Goal: Use online tool/utility: Utilize a website feature to perform a specific function

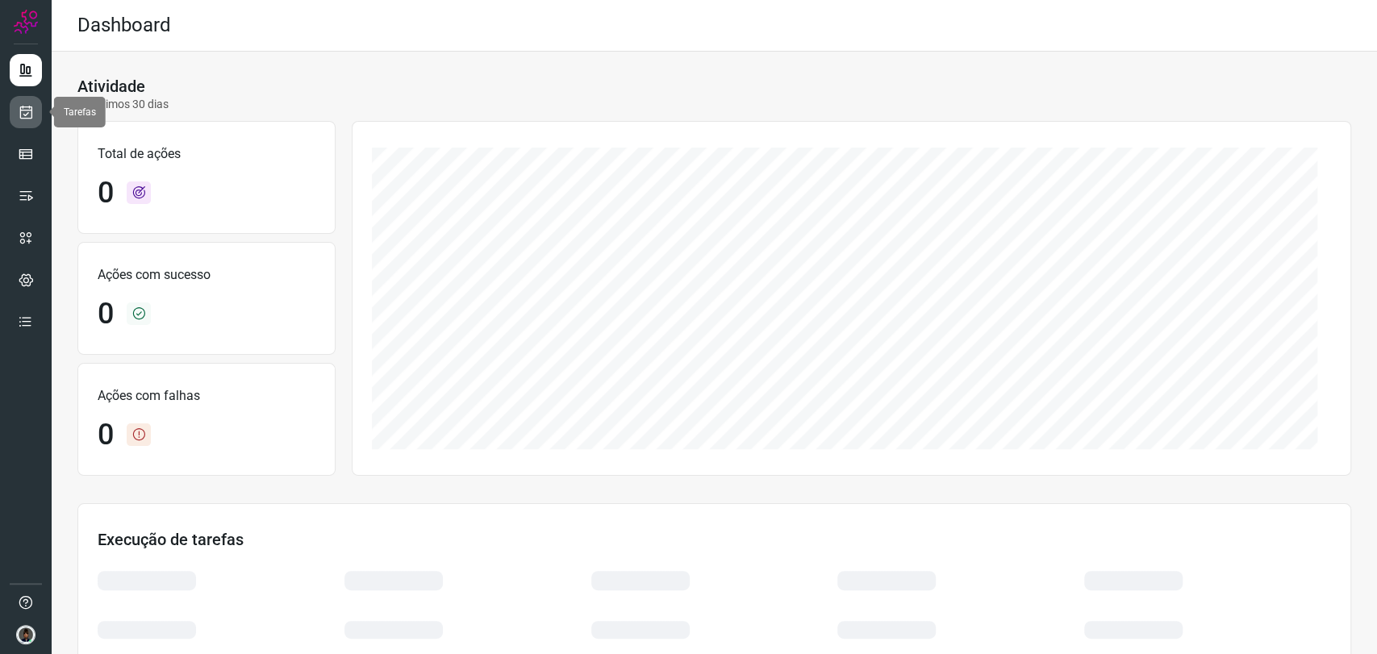
click at [28, 111] on icon at bounding box center [26, 112] width 17 height 16
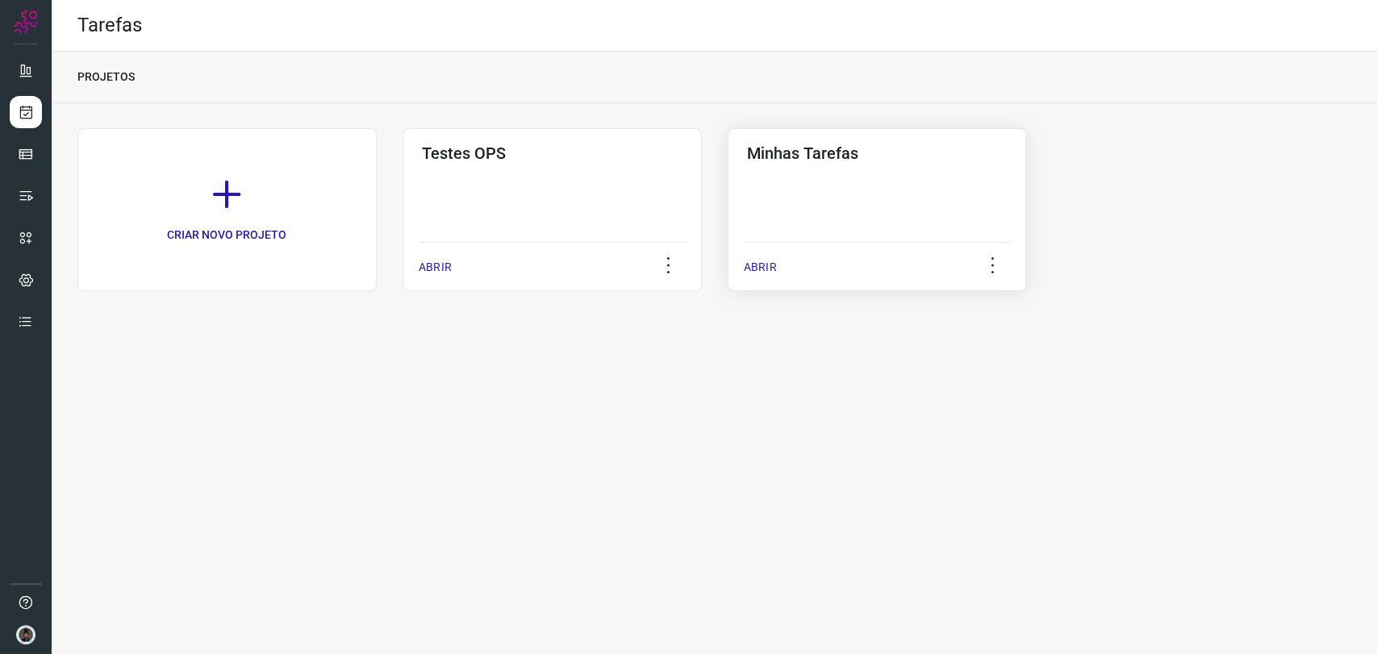
click at [749, 211] on div "Minhas Tarefas ABRIR" at bounding box center [877, 209] width 299 height 163
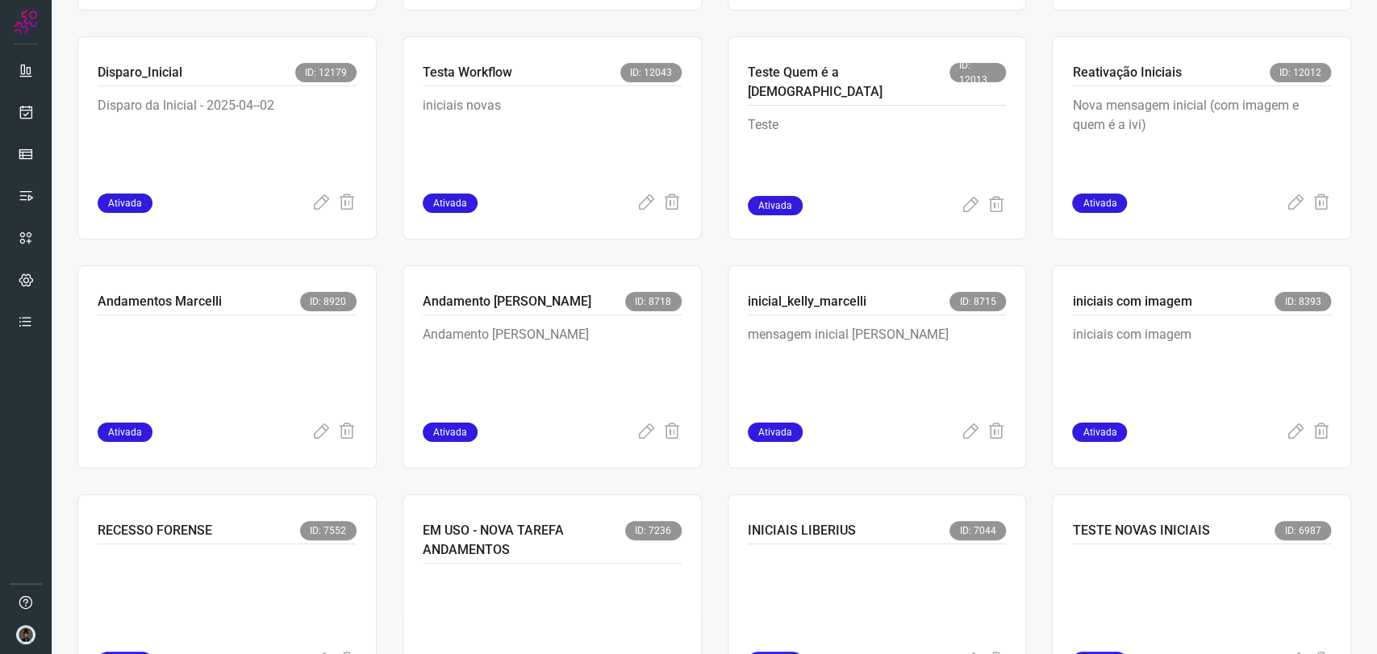
scroll to position [716, 0]
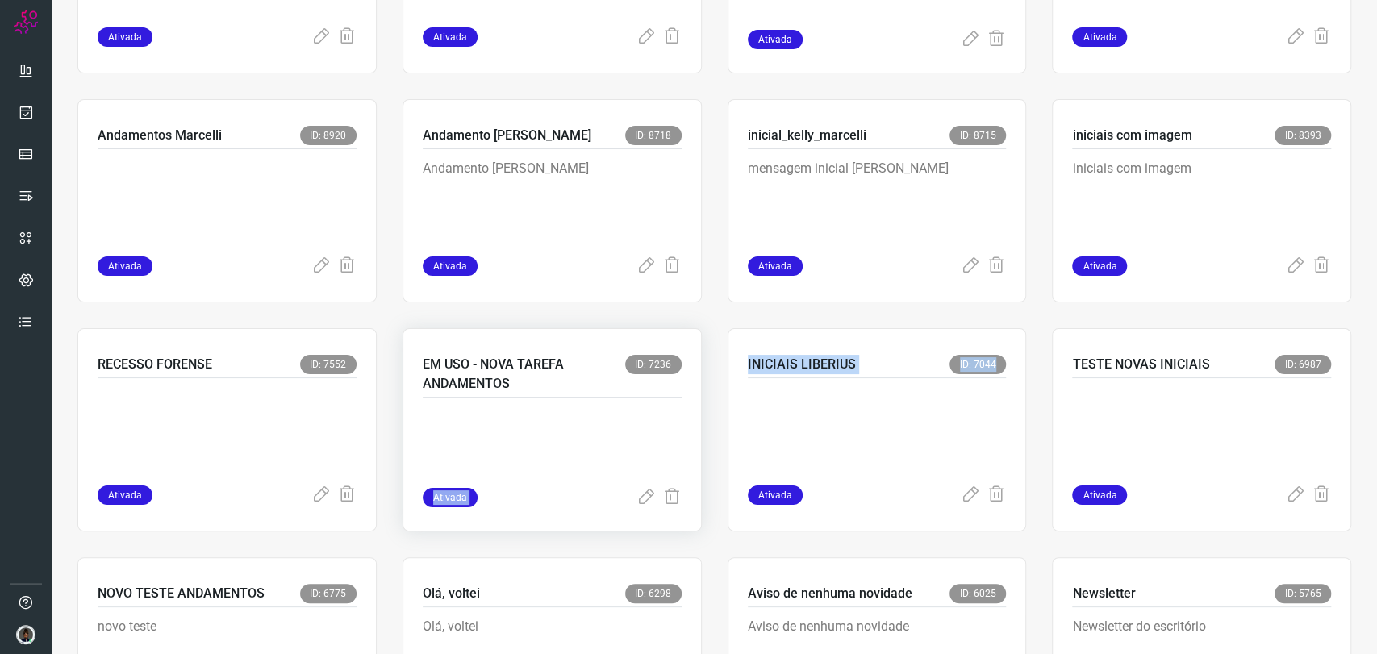
drag, startPoint x: 774, startPoint y: 426, endPoint x: 429, endPoint y: 427, distance: 345.3
click at [430, 428] on div "CRIAR NOVA TAREFA alerta_sem_nov_mes_5004 ID: 12568 mensagem de sem novidade pa…" at bounding box center [714, 201] width 1274 height 1578
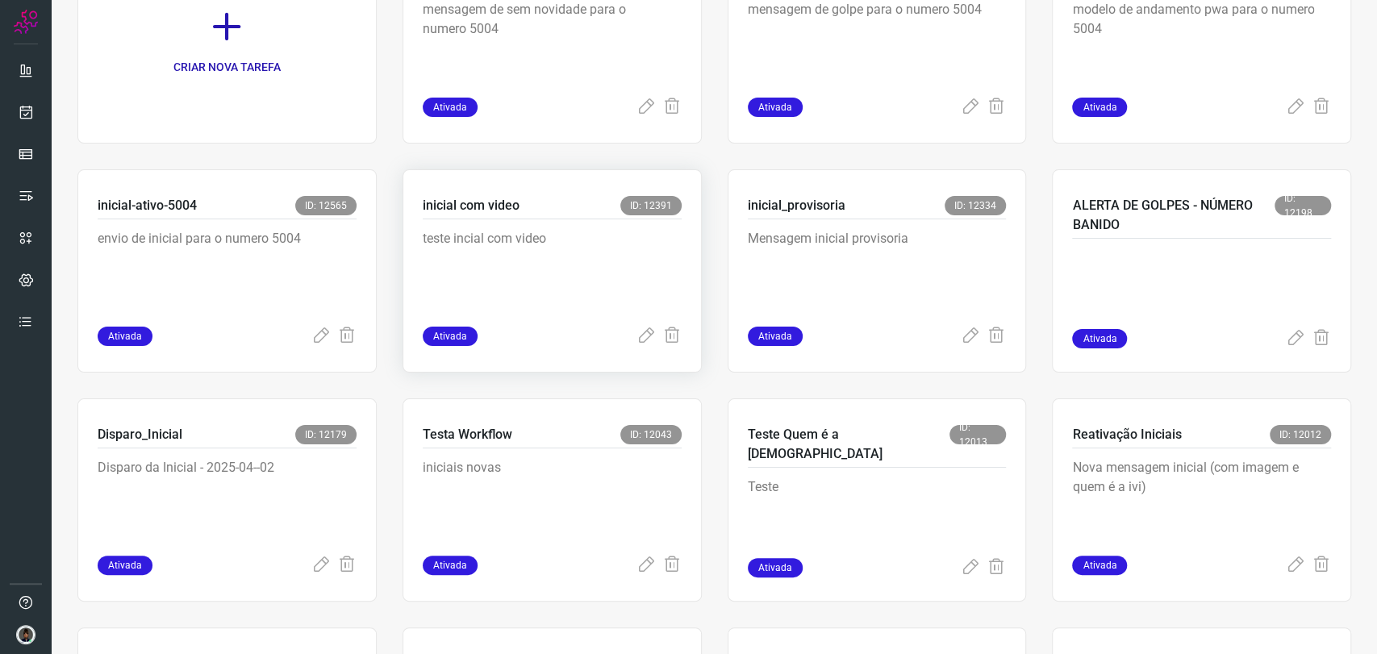
scroll to position [179, 0]
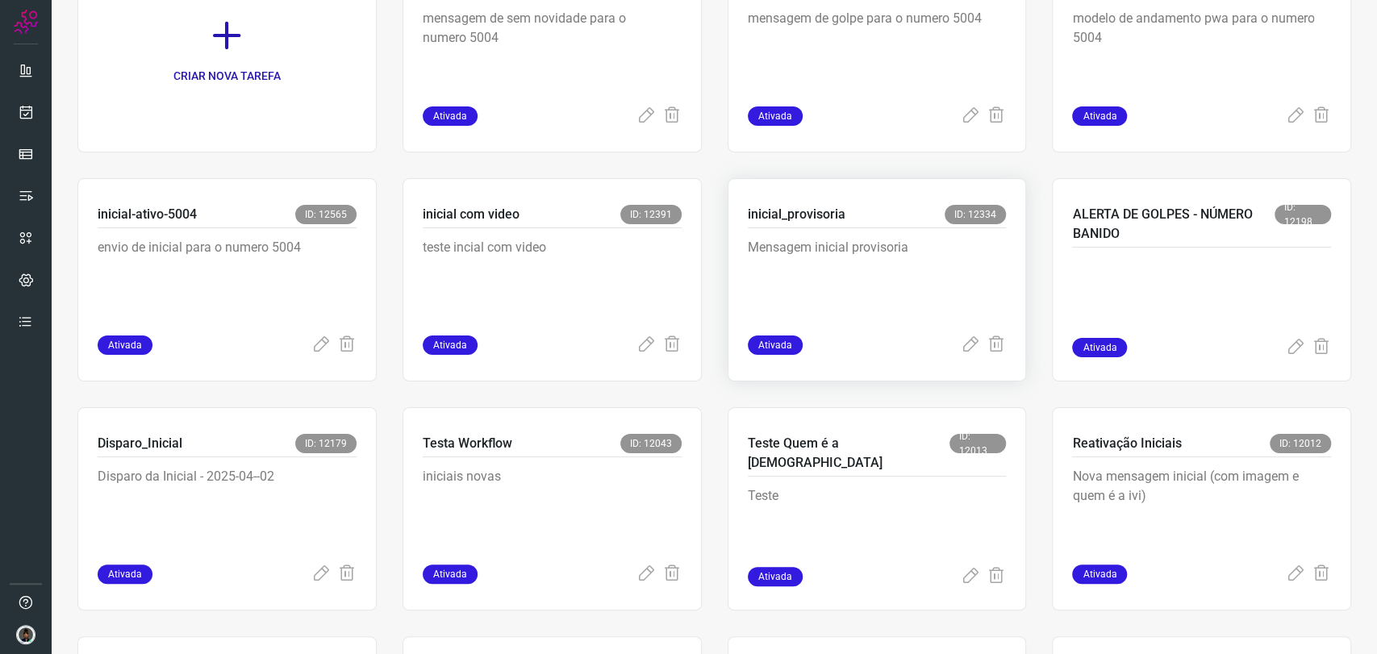
click at [827, 293] on p "Mensagem inicial provisoria" at bounding box center [869, 278] width 242 height 81
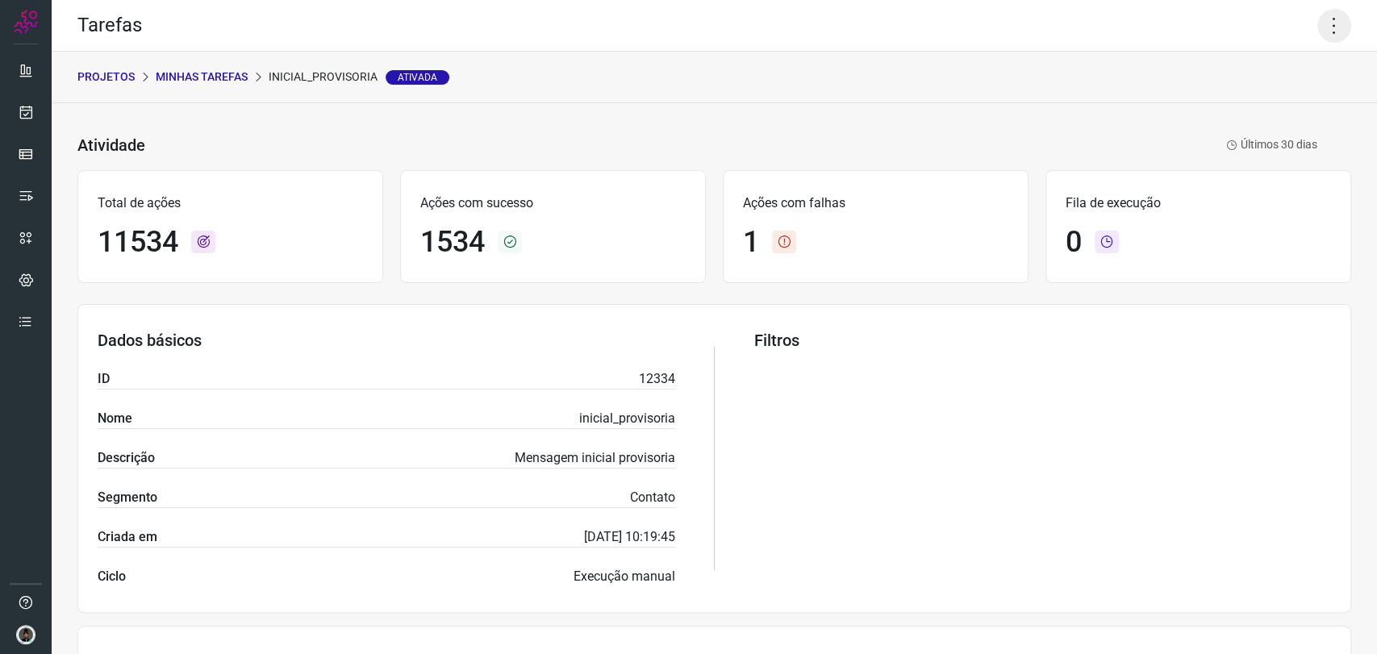
click at [1317, 21] on icon at bounding box center [1334, 26] width 34 height 34
click at [1278, 94] on li "Executar" at bounding box center [1263, 106] width 147 height 26
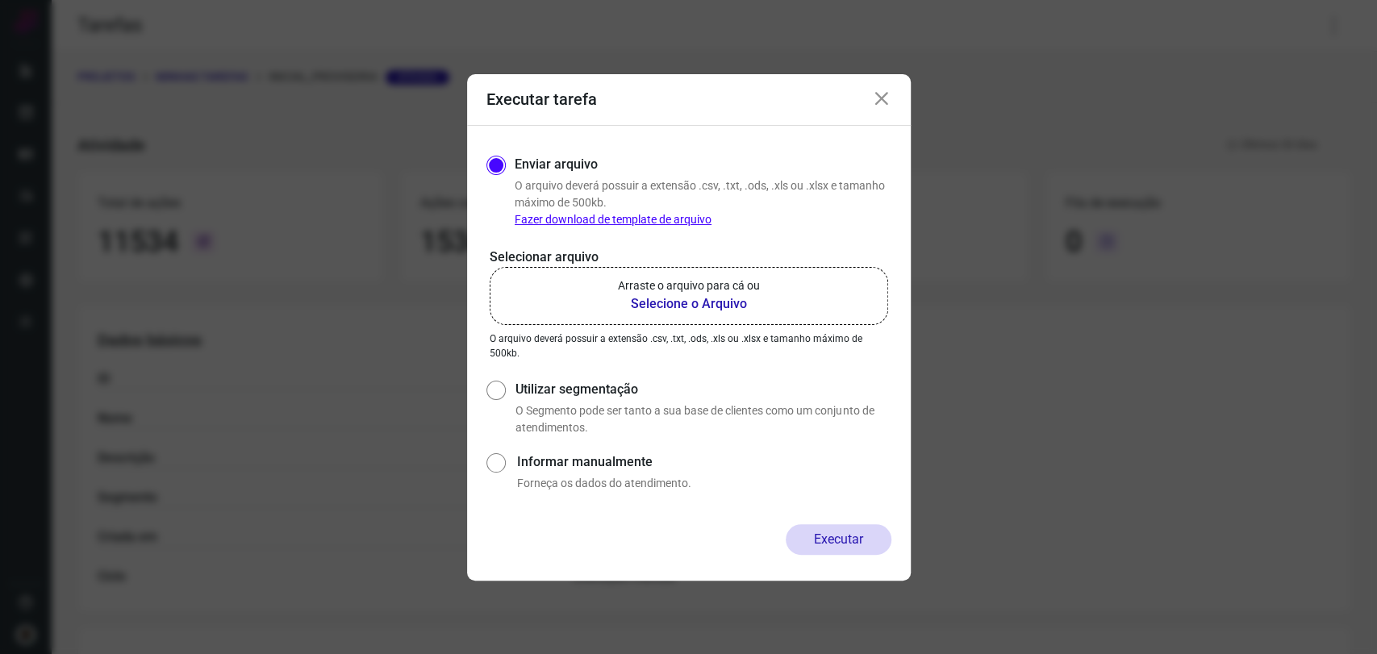
click at [694, 302] on b "Selecione o Arquivo" at bounding box center [689, 303] width 142 height 19
click at [0, 0] on input "Arraste o arquivo para cá ou Selecione o Arquivo" at bounding box center [0, 0] width 0 height 0
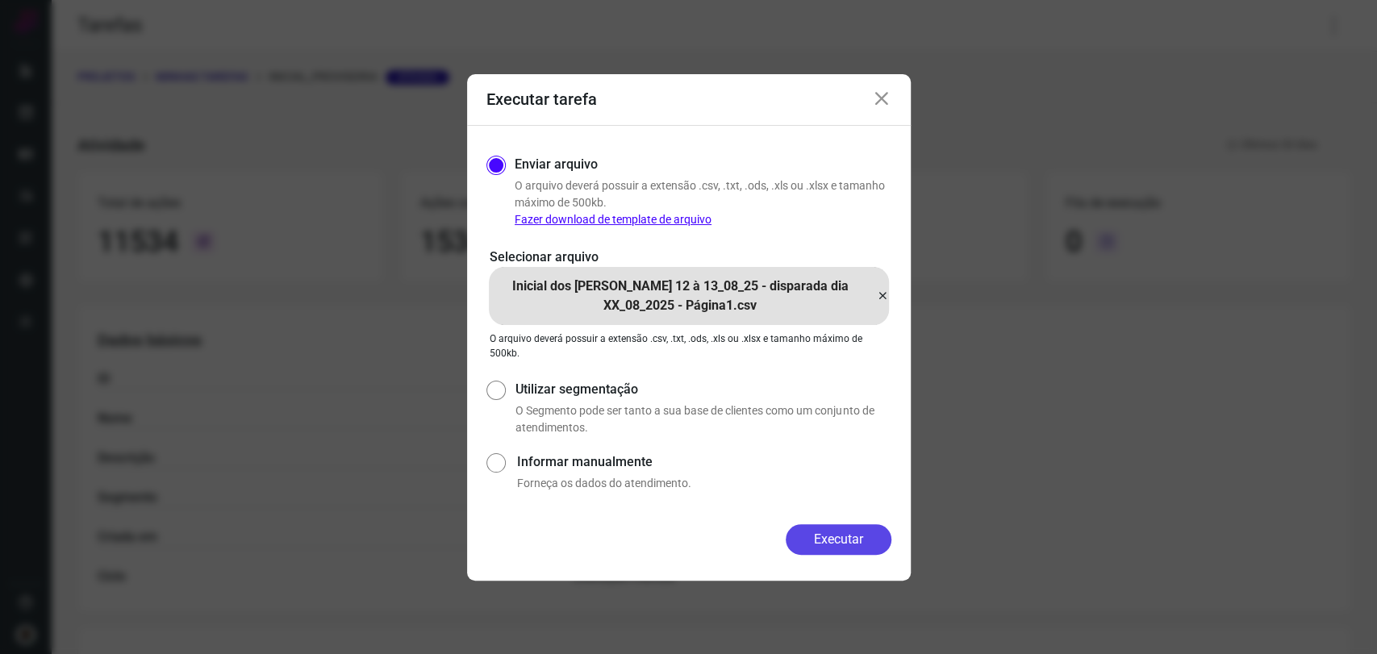
click at [846, 549] on button "Executar" at bounding box center [839, 539] width 106 height 31
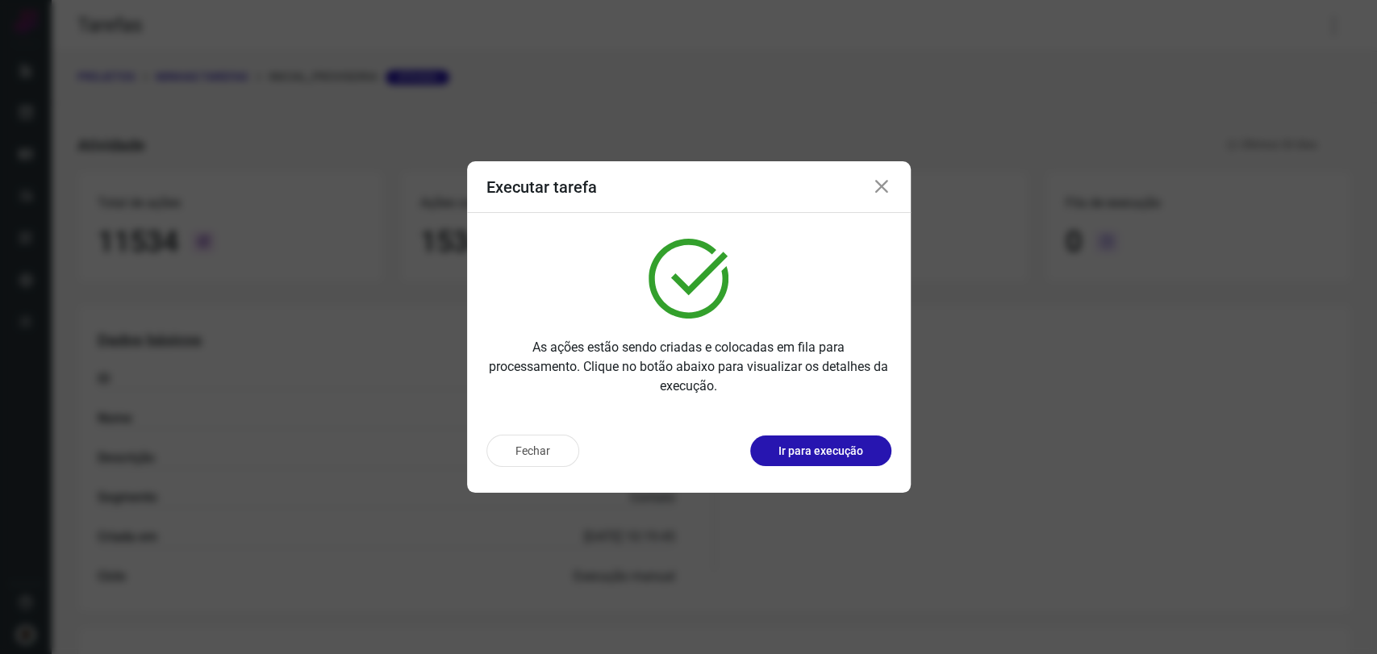
click at [886, 187] on icon at bounding box center [881, 186] width 19 height 19
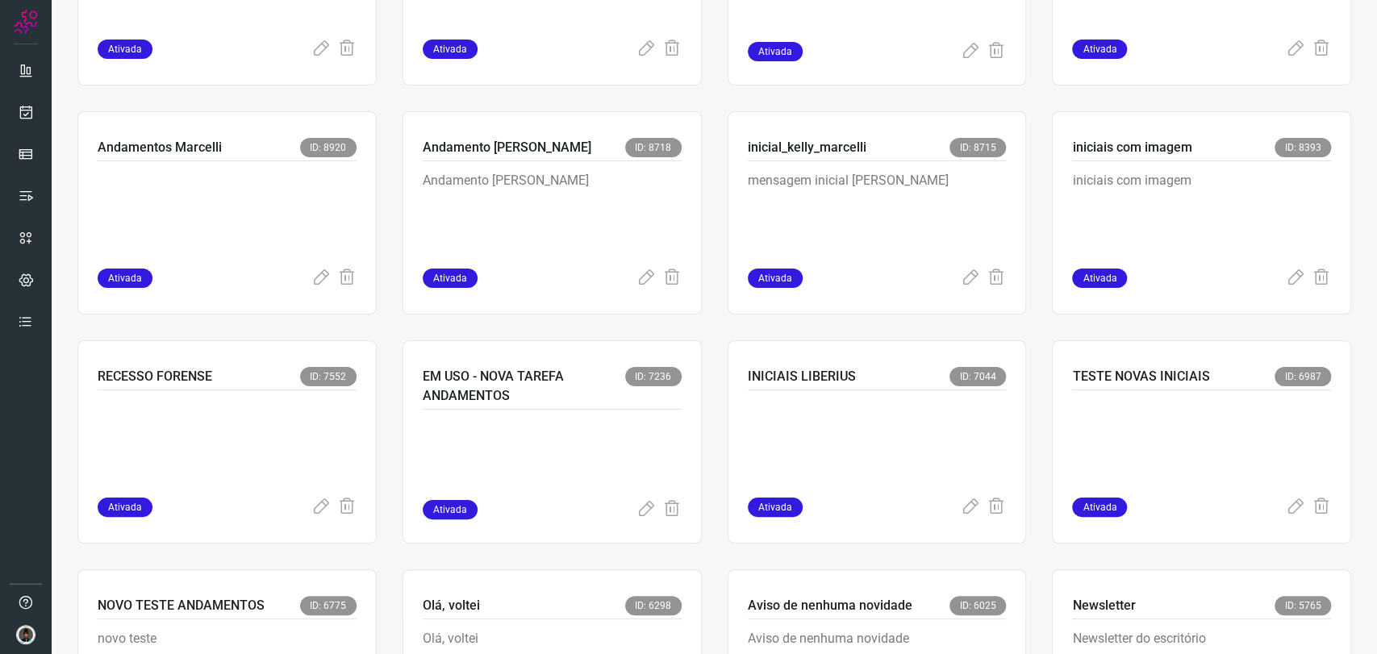
scroll to position [716, 0]
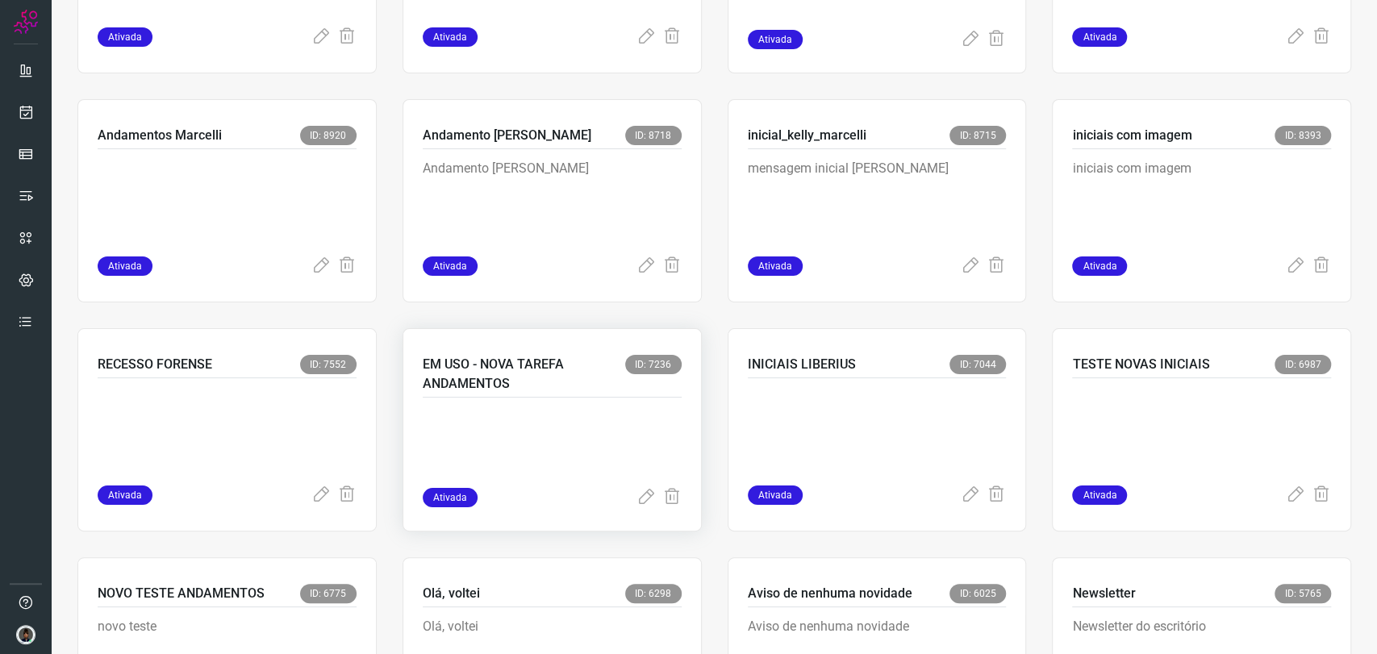
click at [539, 407] on p at bounding box center [544, 447] width 242 height 81
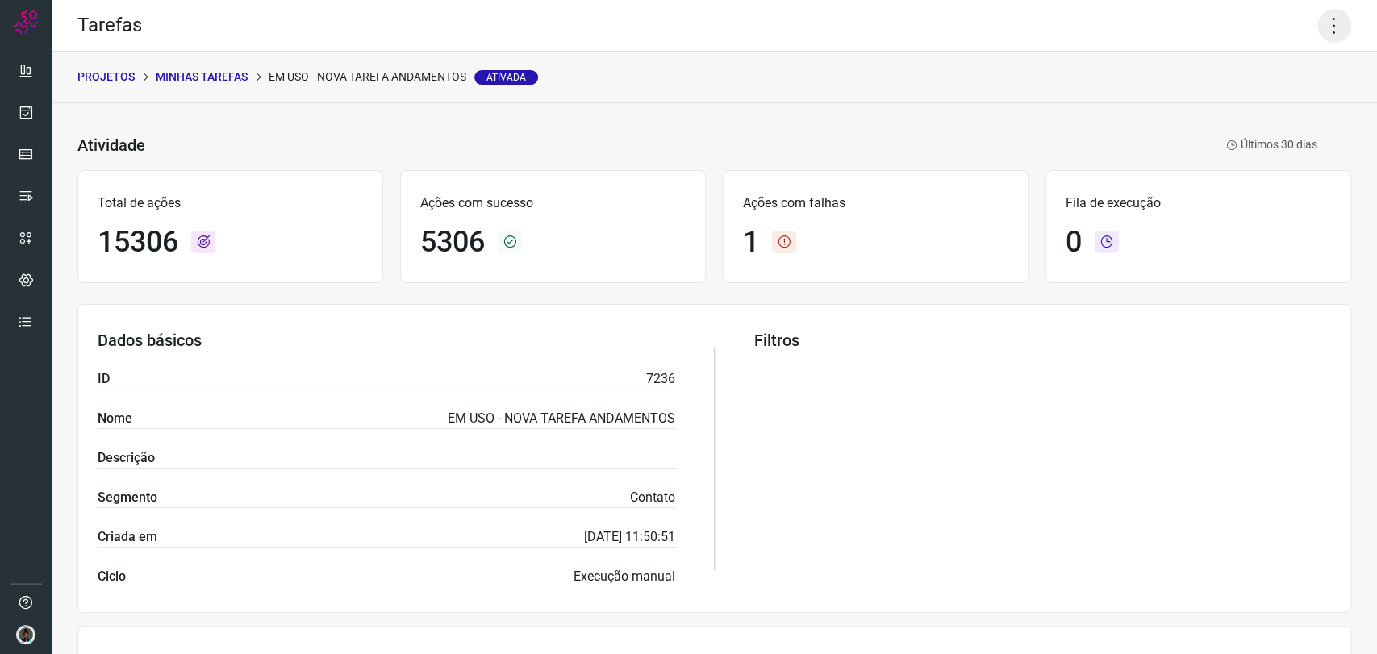
click at [1323, 27] on icon at bounding box center [1334, 26] width 34 height 34
click at [1246, 104] on li "Executar" at bounding box center [1263, 106] width 147 height 26
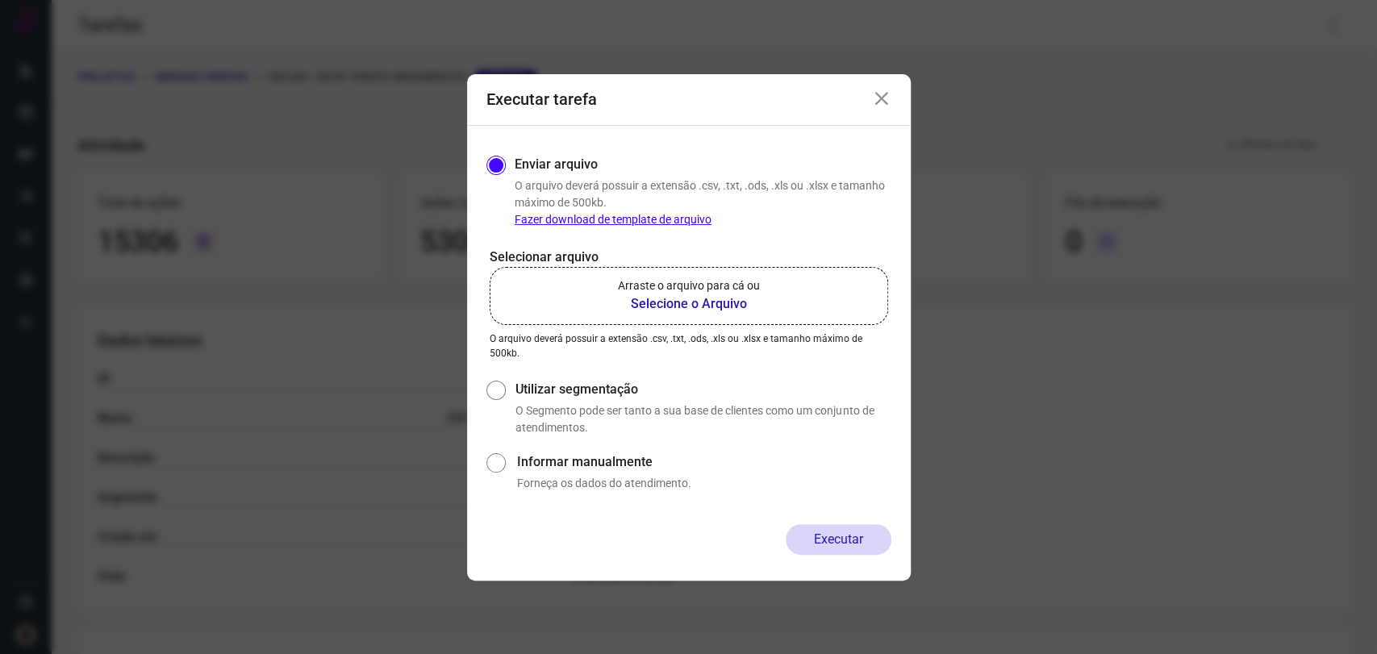
click at [710, 300] on b "Selecione o Arquivo" at bounding box center [689, 303] width 142 height 19
click at [0, 0] on input "Arraste o arquivo para cá ou Selecione o Arquivo" at bounding box center [0, 0] width 0 height 0
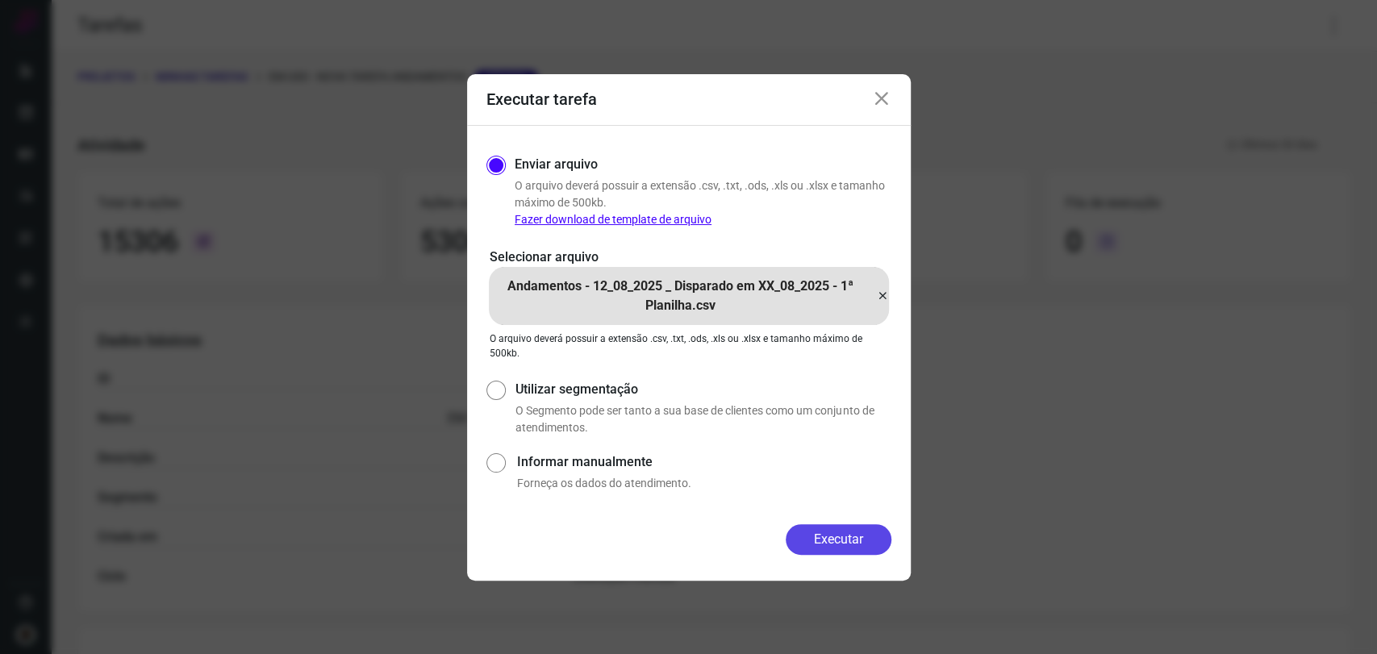
click at [852, 536] on button "Executar" at bounding box center [839, 539] width 106 height 31
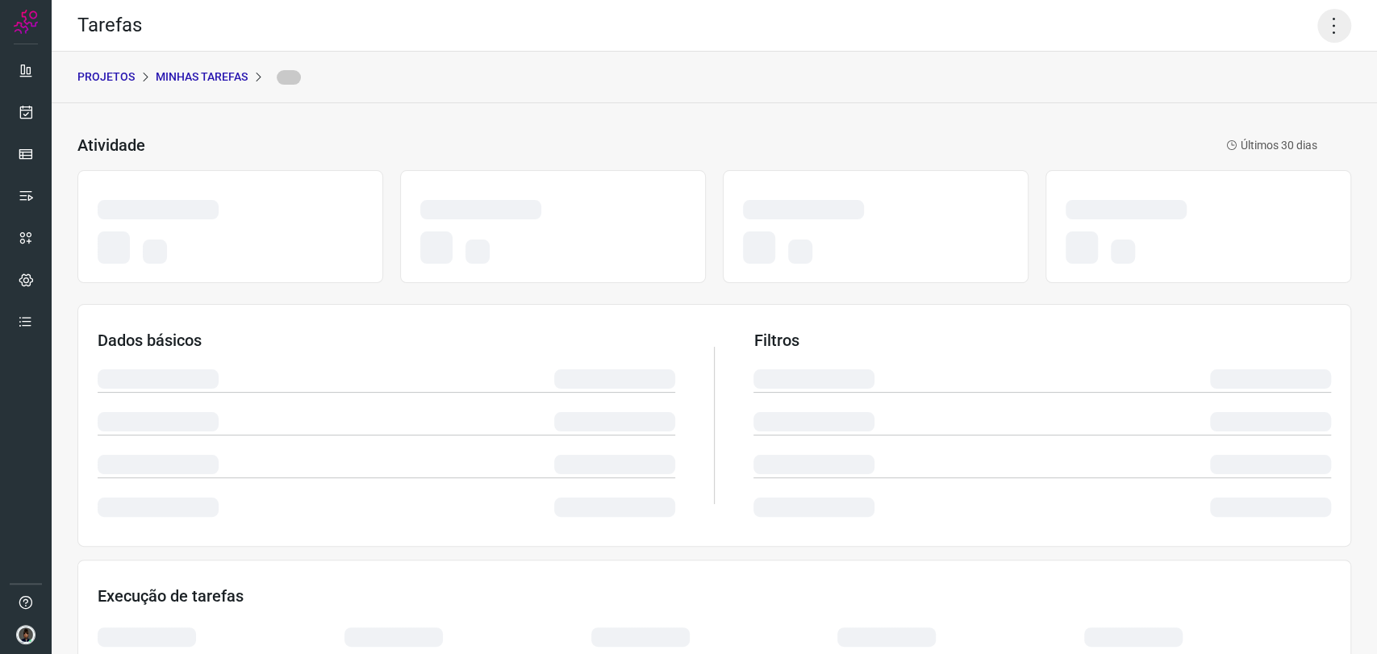
click at [1317, 26] on icon at bounding box center [1334, 26] width 34 height 34
click at [1289, 38] on div "Tarefas" at bounding box center [715, 26] width 1326 height 52
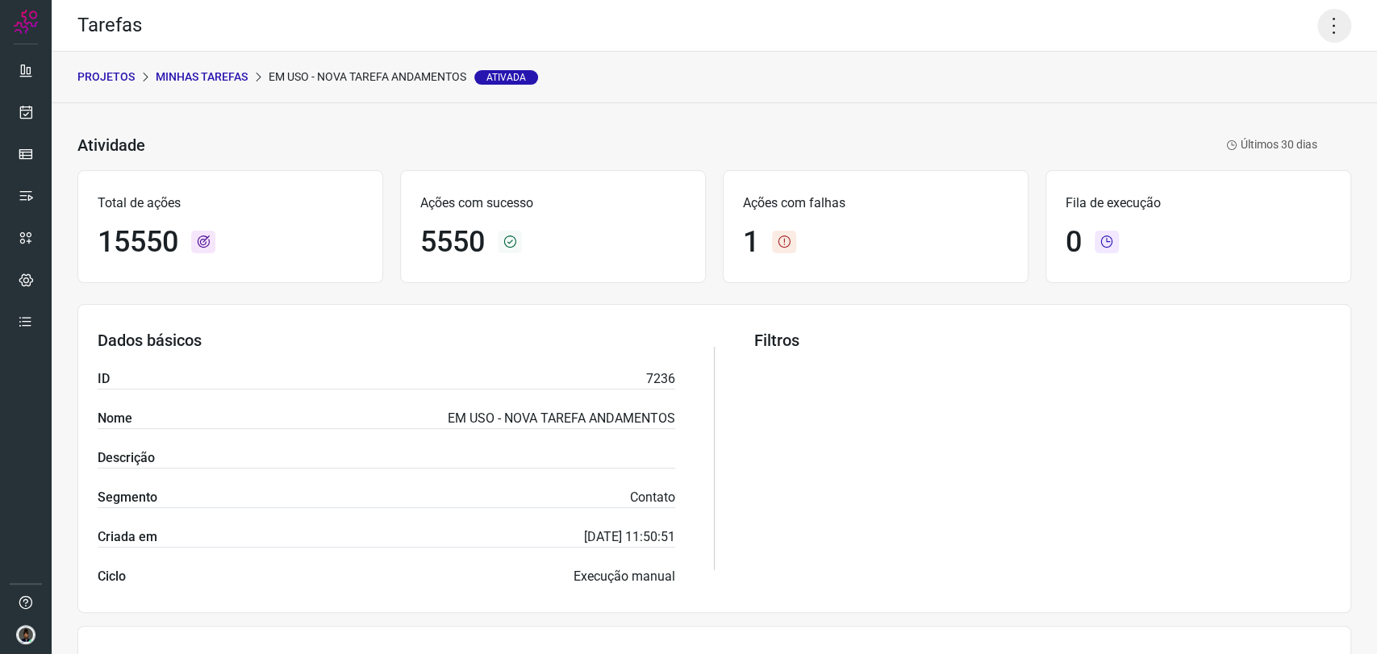
click at [1317, 23] on icon at bounding box center [1334, 26] width 34 height 34
click at [1254, 109] on li "Executar" at bounding box center [1263, 106] width 147 height 26
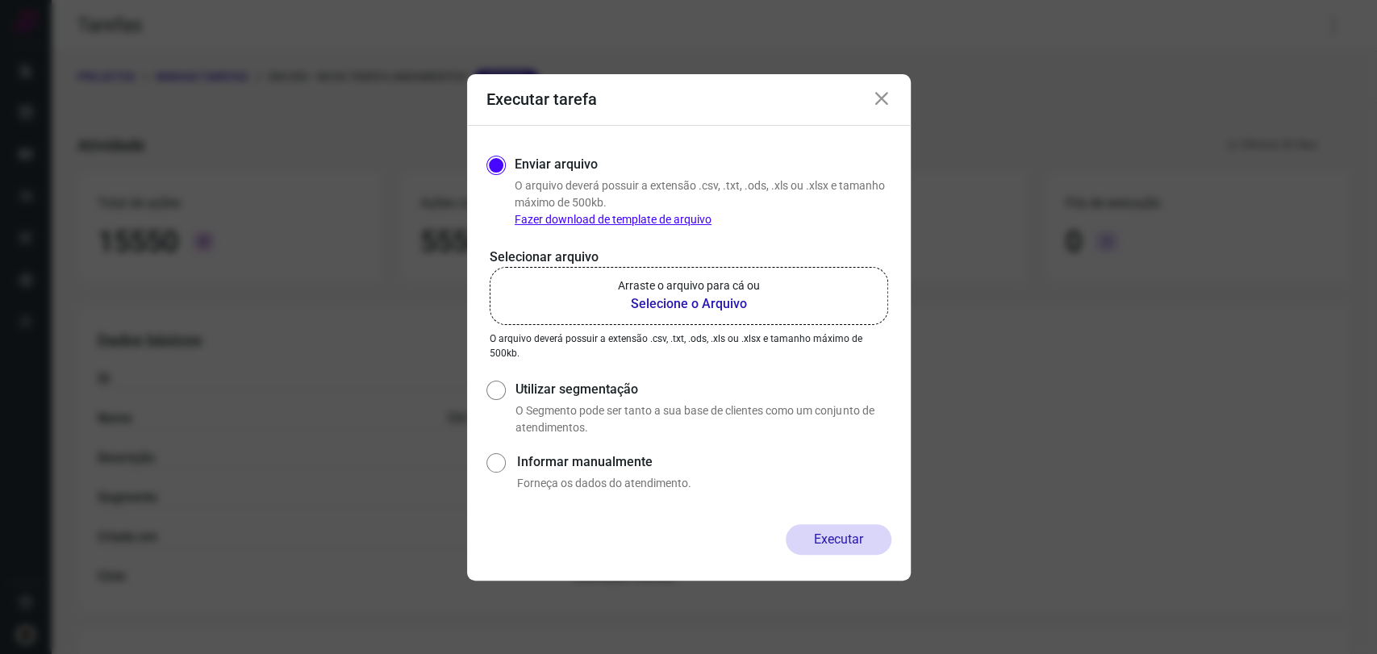
click at [750, 307] on b "Selecione o Arquivo" at bounding box center [689, 303] width 142 height 19
click at [0, 0] on input "Arraste o arquivo para cá ou Selecione o Arquivo" at bounding box center [0, 0] width 0 height 0
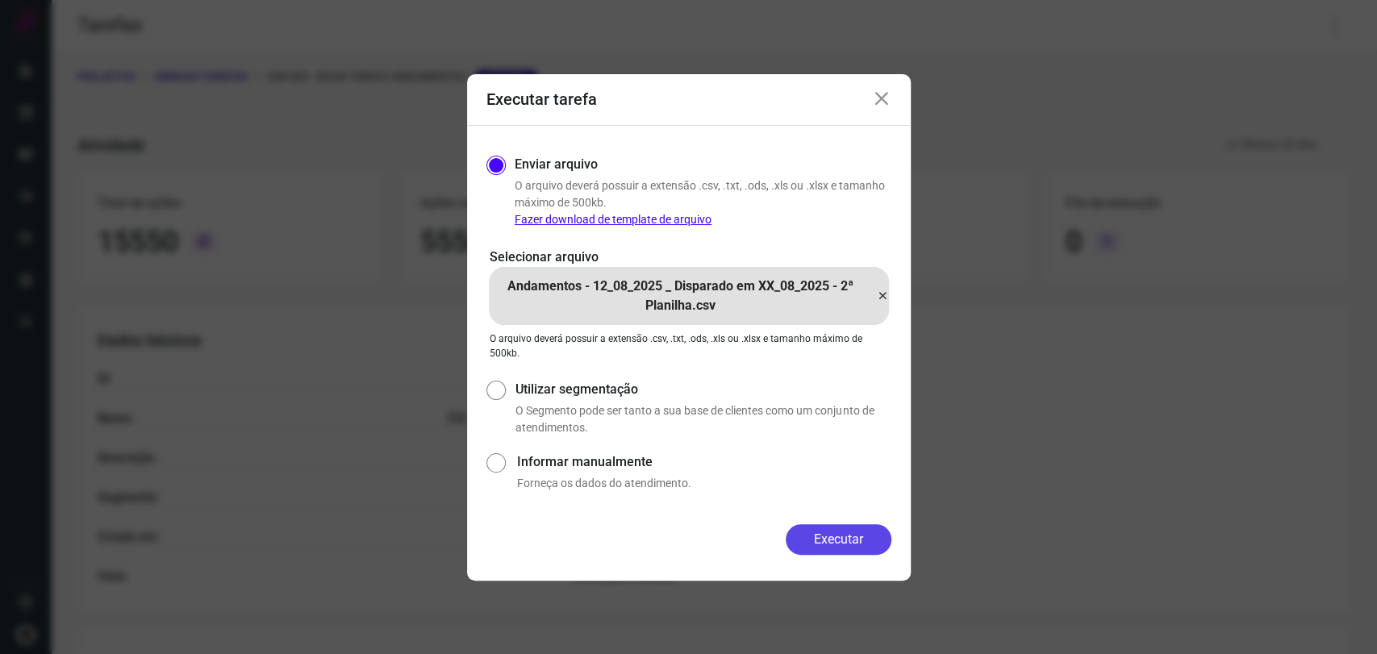
click at [842, 531] on button "Executar" at bounding box center [839, 539] width 106 height 31
